Goal: Information Seeking & Learning: Learn about a topic

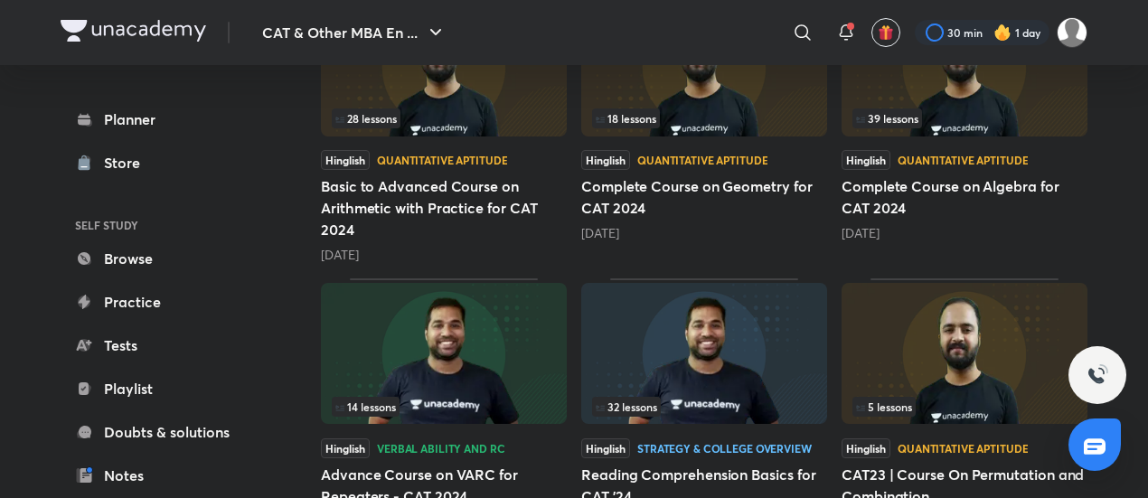
scroll to position [362, 0]
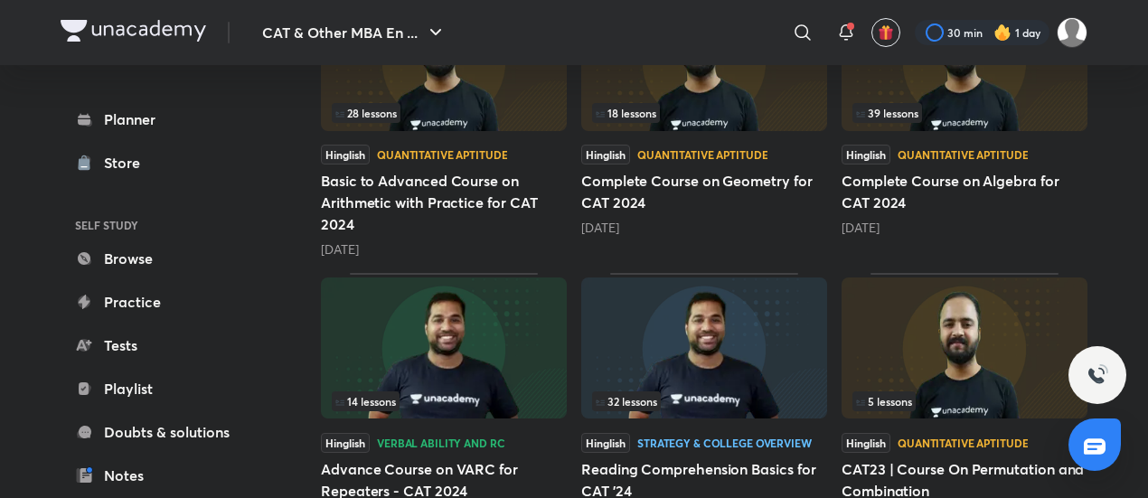
click at [636, 75] on img at bounding box center [704, 60] width 246 height 141
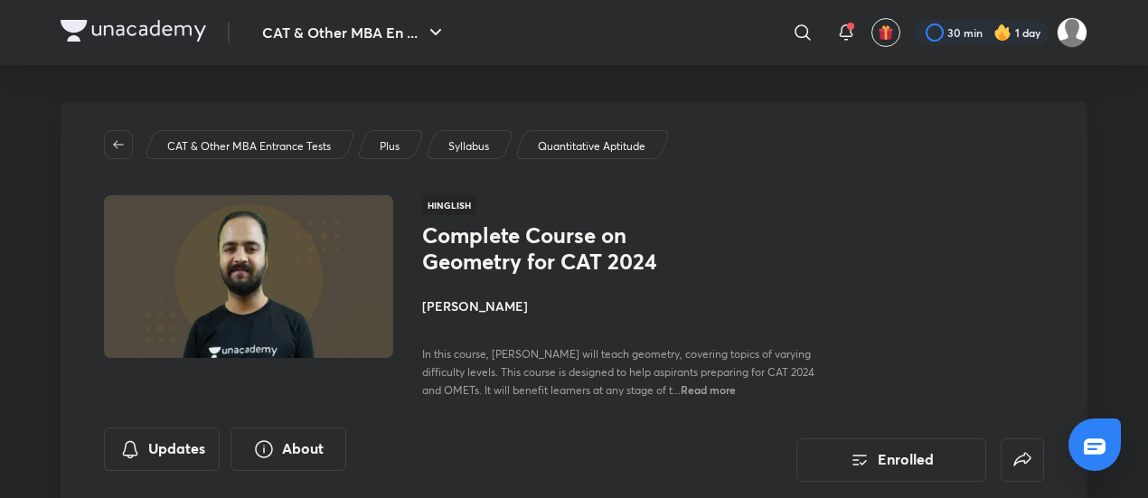
click at [836, 245] on div "Complete Course on Geometry for CAT 2024 [PERSON_NAME] In this course, Raman Si…" at bounding box center [733, 310] width 622 height 176
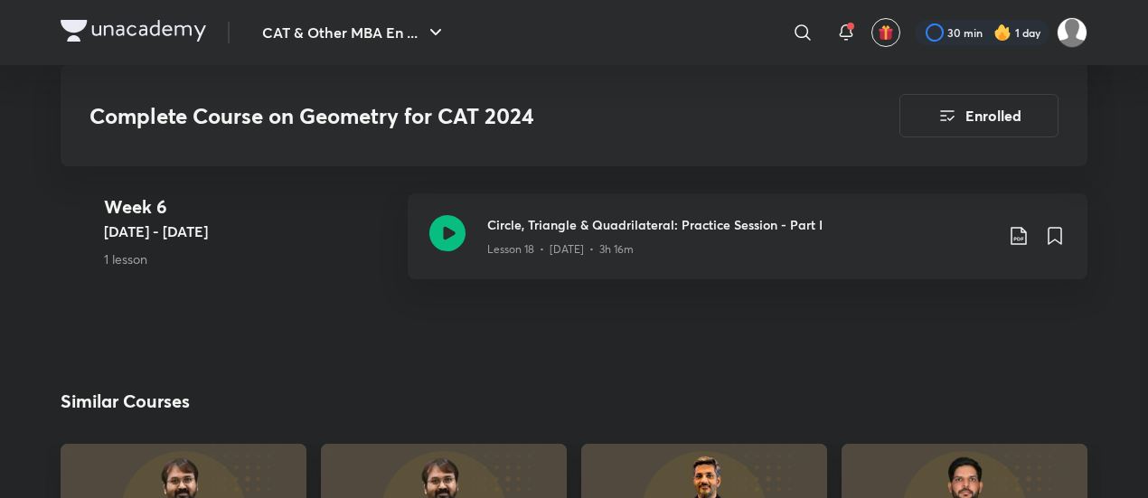
scroll to position [2856, 0]
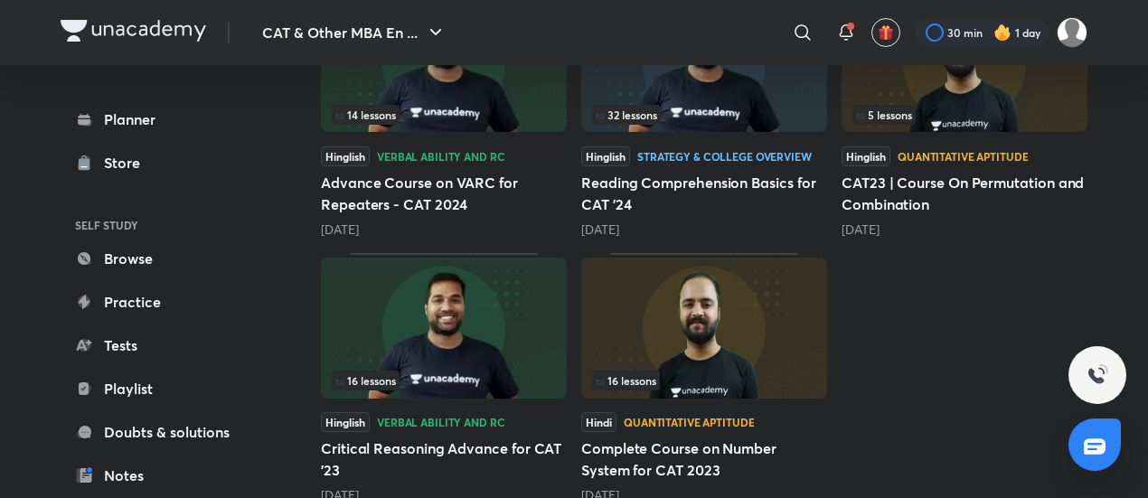
scroll to position [651, 0]
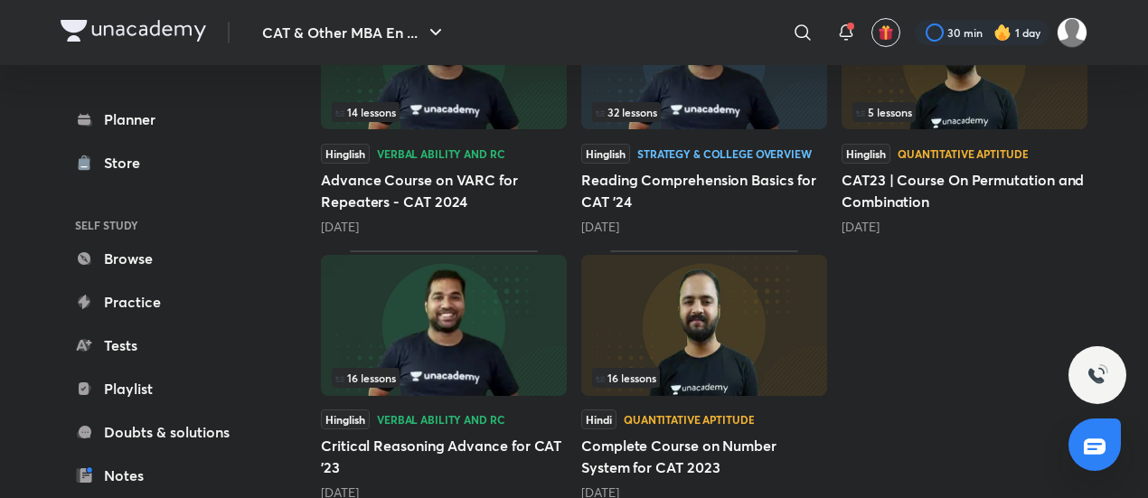
click at [790, 65] on img at bounding box center [704, 58] width 246 height 141
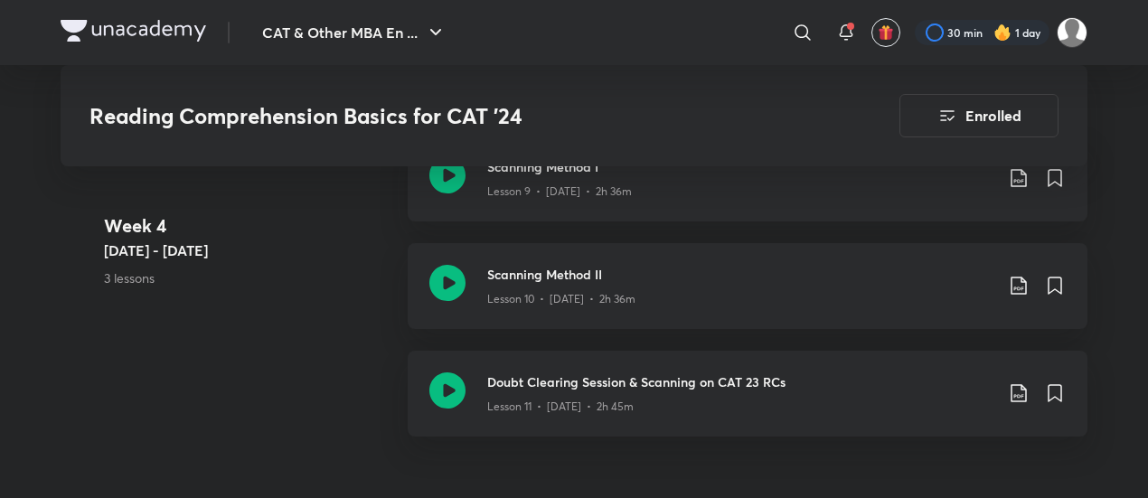
scroll to position [1952, 0]
click at [459, 272] on icon at bounding box center [447, 285] width 36 height 36
